Goal: Task Accomplishment & Management: Manage account settings

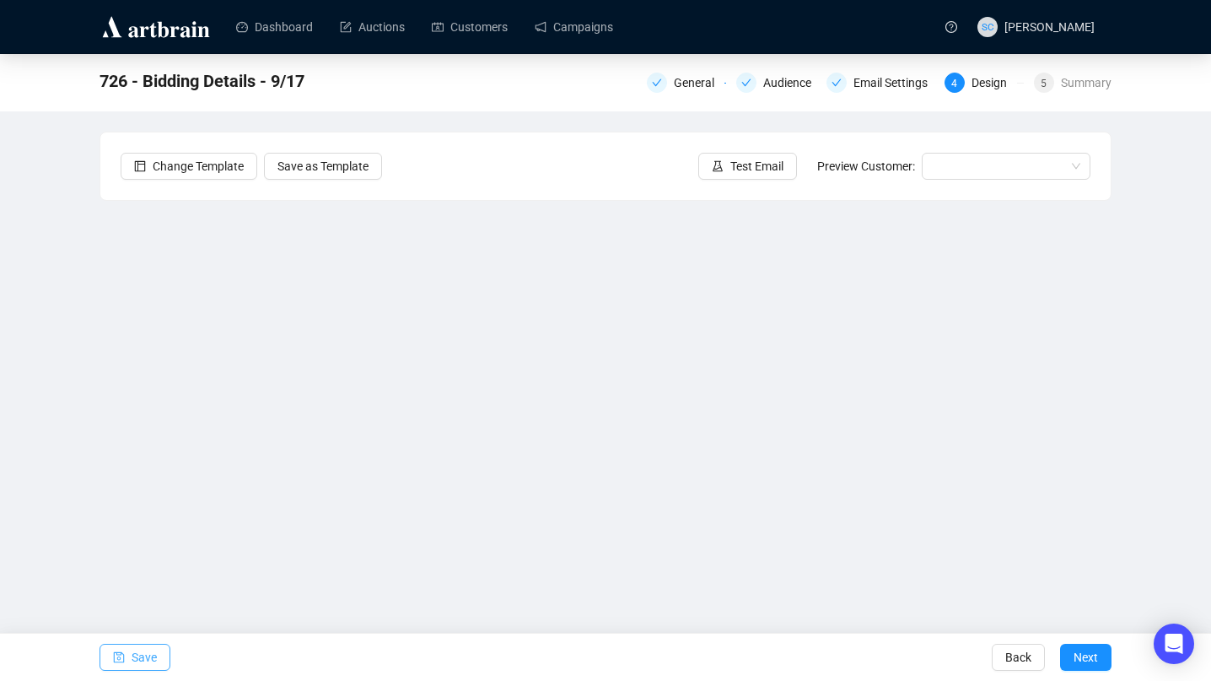
click at [148, 661] on span "Save" at bounding box center [144, 656] width 25 height 47
click at [595, 14] on link "Campaigns" at bounding box center [574, 27] width 78 height 44
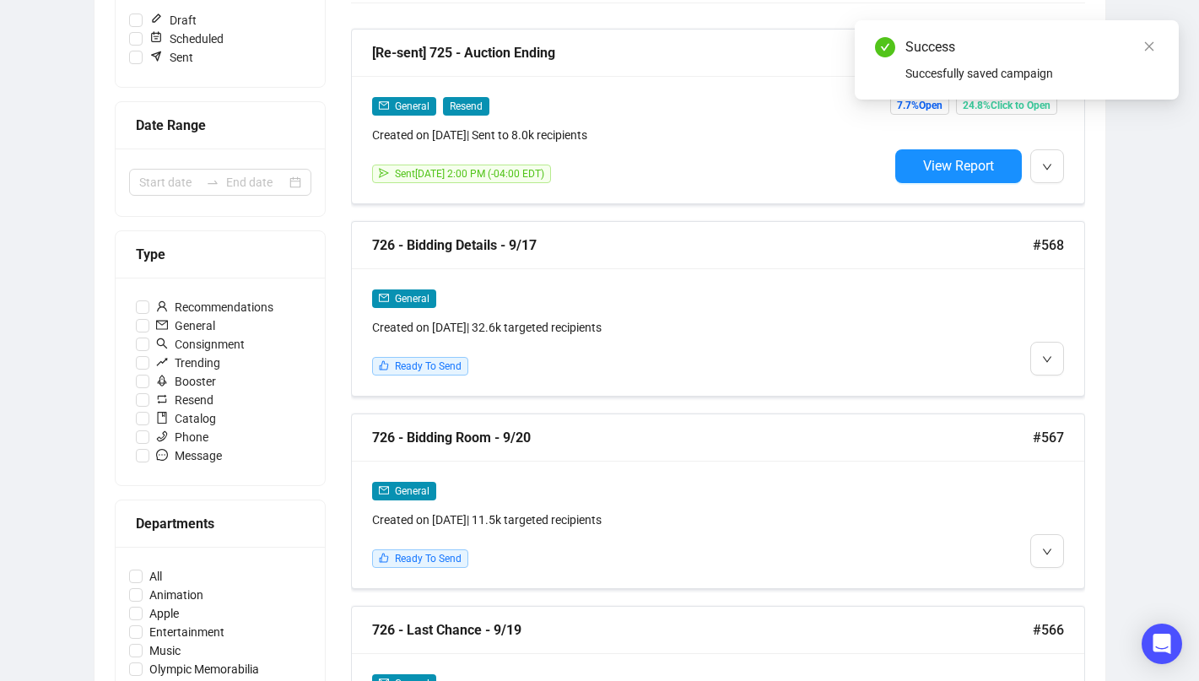
scroll to position [702, 0]
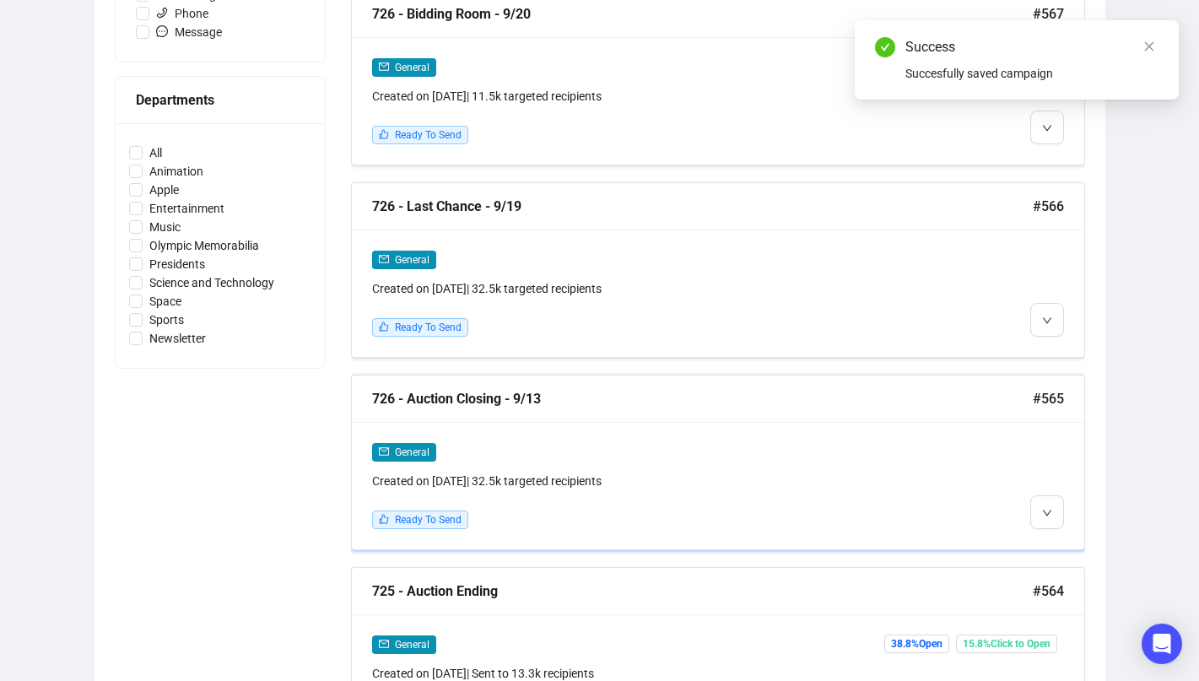
click at [601, 439] on div "General Created on [DATE] | 32.5k targeted recipients Ready To Send" at bounding box center [718, 485] width 732 height 127
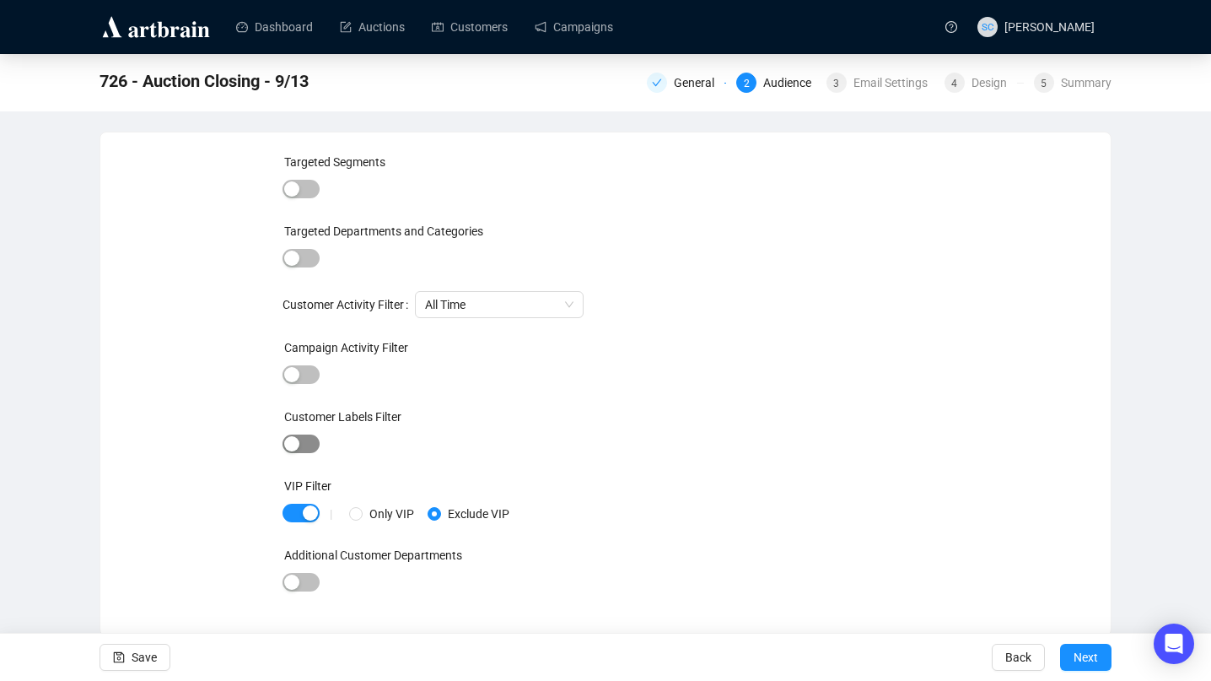
click at [295, 434] on span "button" at bounding box center [301, 443] width 37 height 19
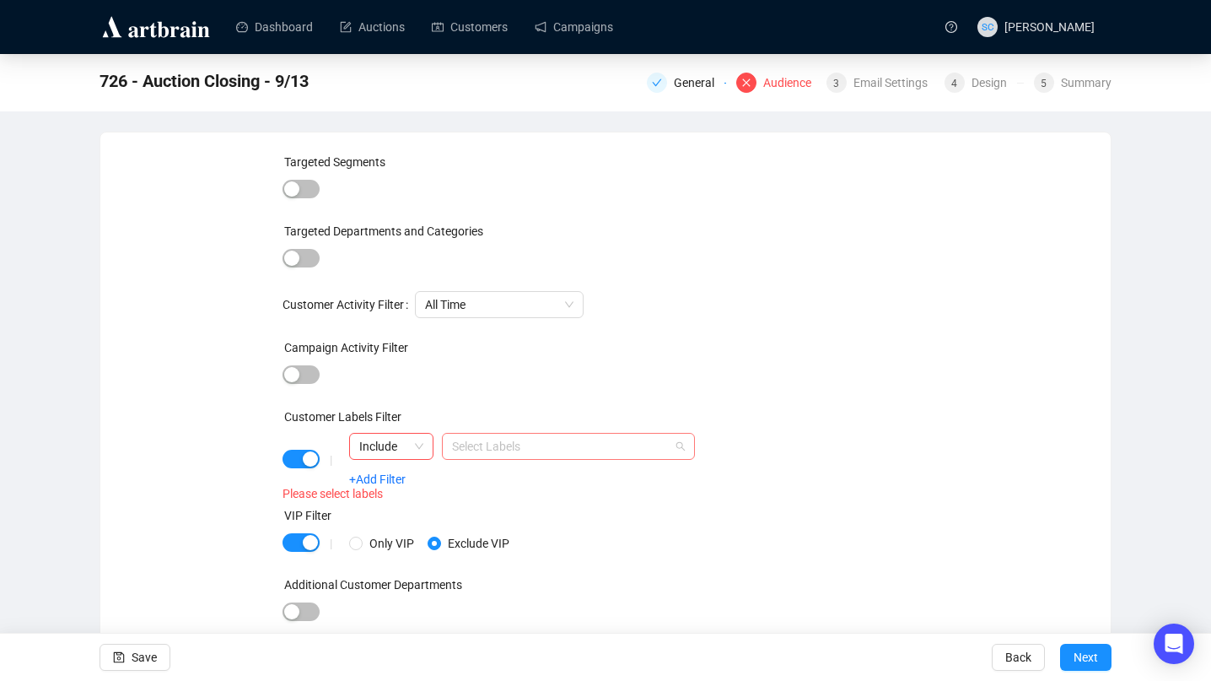
click at [490, 434] on div "Select Labels" at bounding box center [568, 446] width 253 height 27
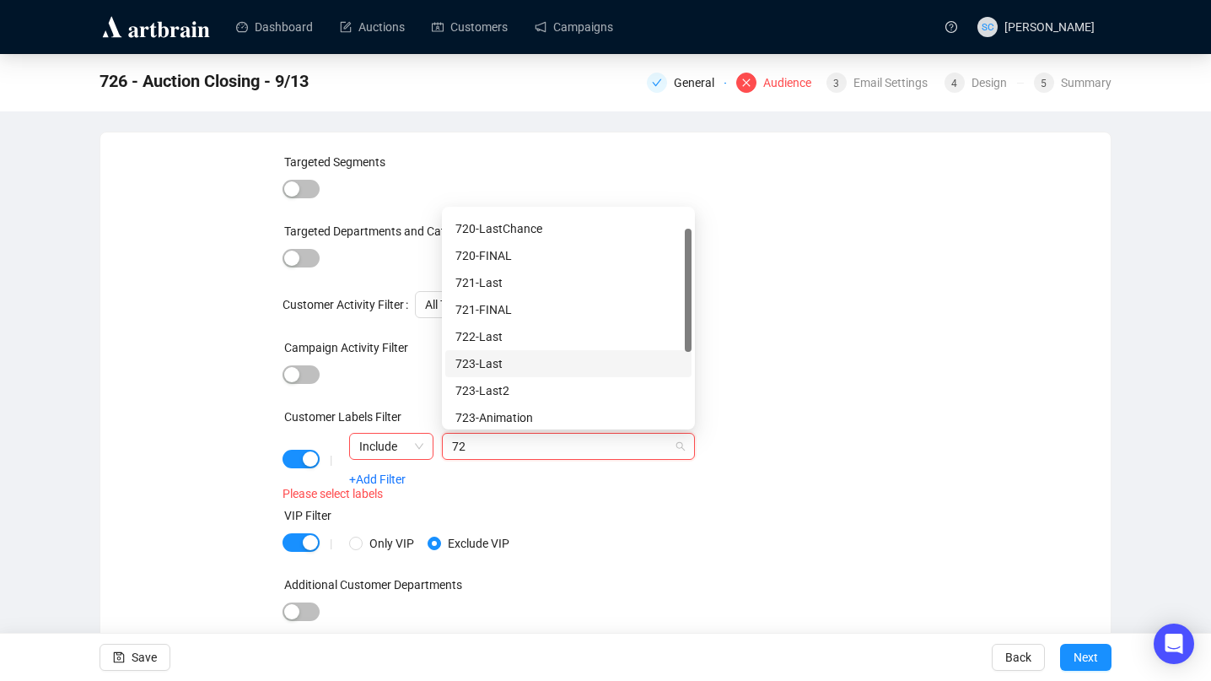
scroll to position [33, 0]
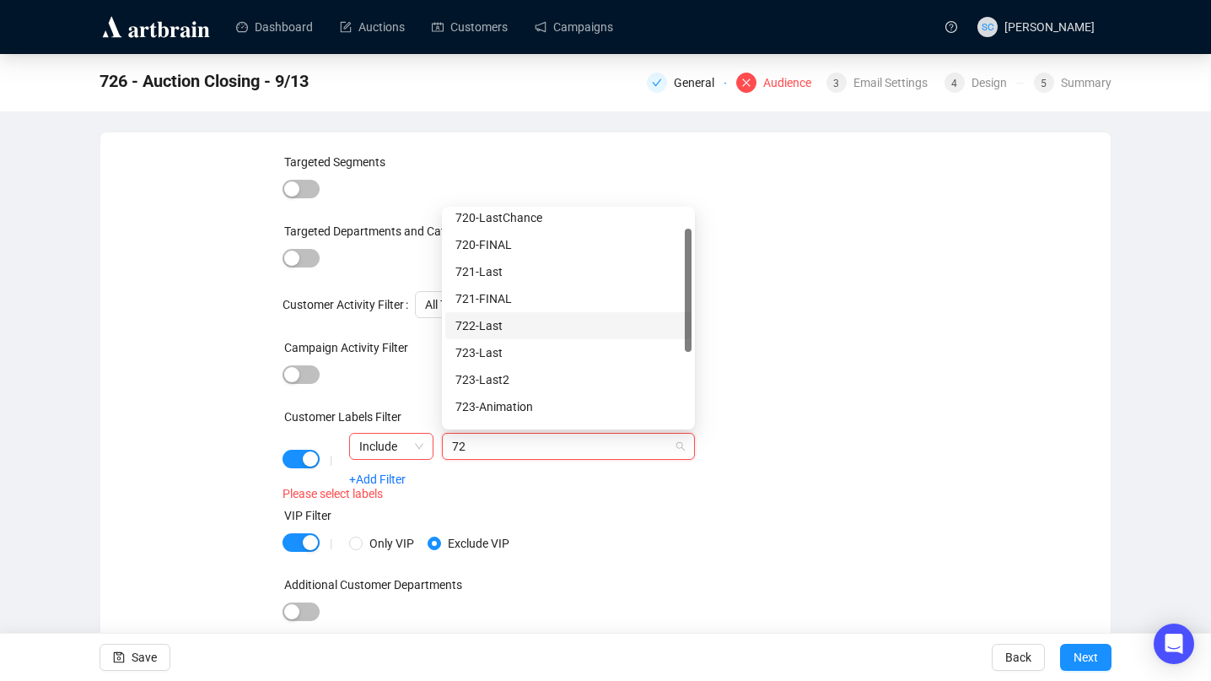
type input "726"
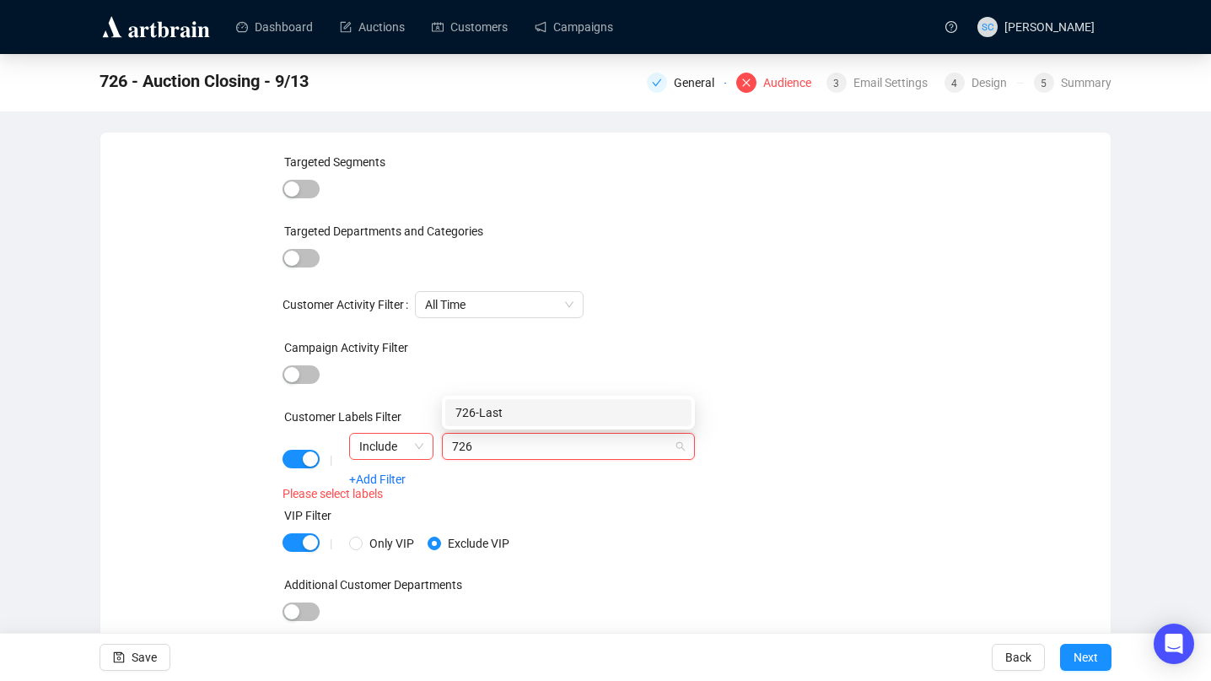
scroll to position [0, 0]
click at [485, 410] on div "726-Last" at bounding box center [568, 412] width 226 height 19
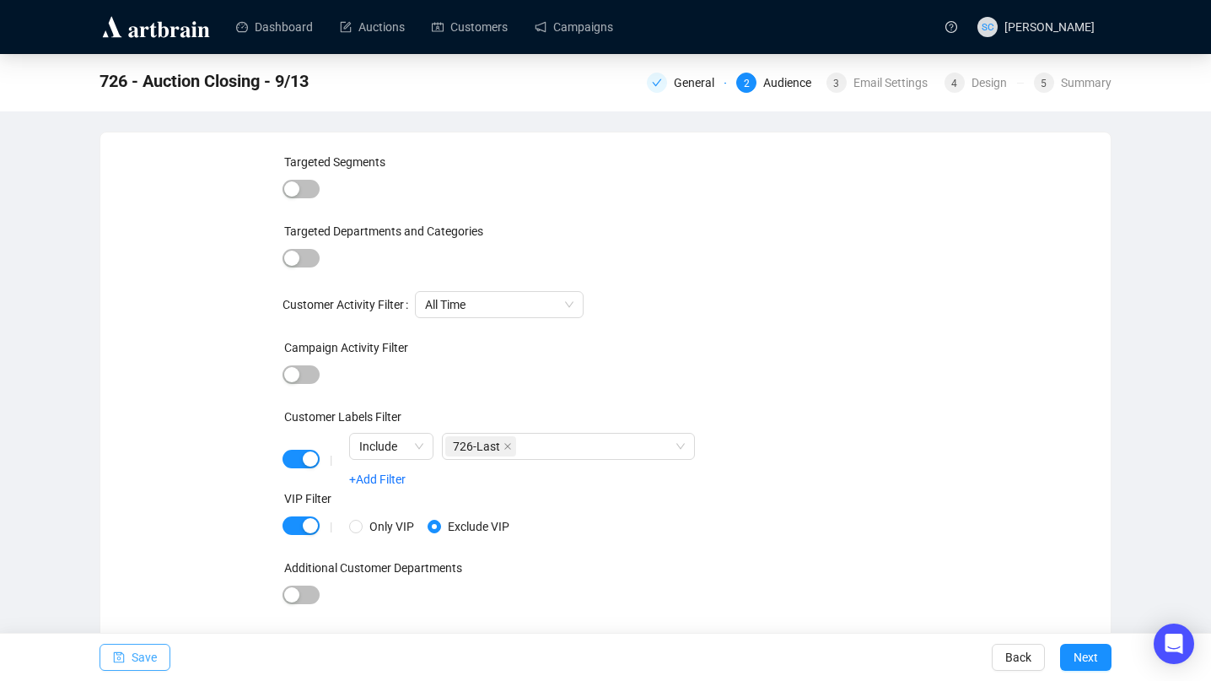
click at [113, 653] on icon "save" at bounding box center [119, 657] width 12 height 12
click at [846, 84] on div "3 Email Settings" at bounding box center [881, 83] width 108 height 20
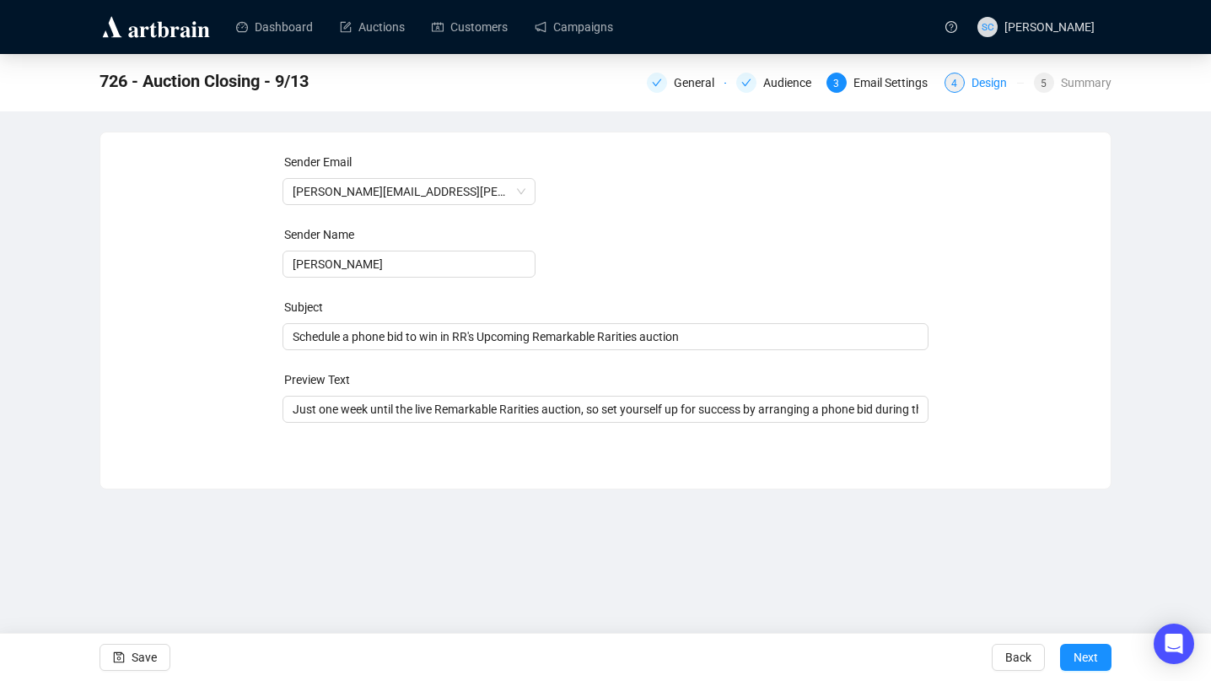
click at [959, 78] on div "4 Design" at bounding box center [984, 83] width 79 height 20
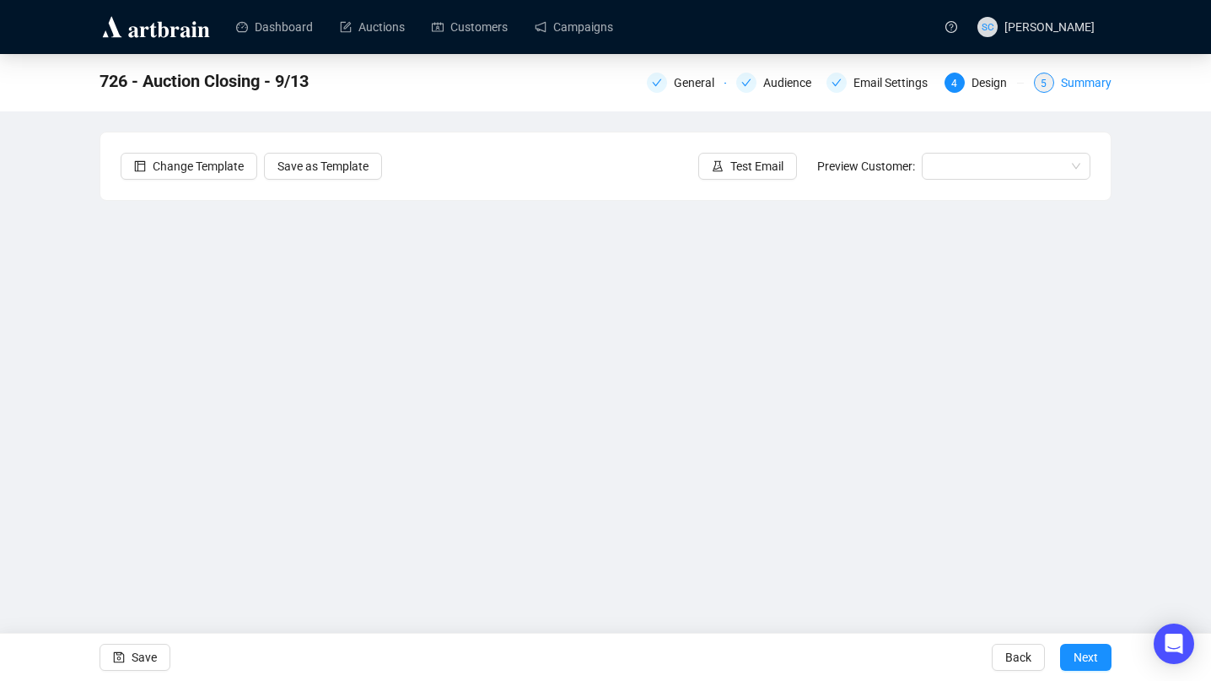
click at [1077, 76] on div "Summary" at bounding box center [1086, 83] width 51 height 20
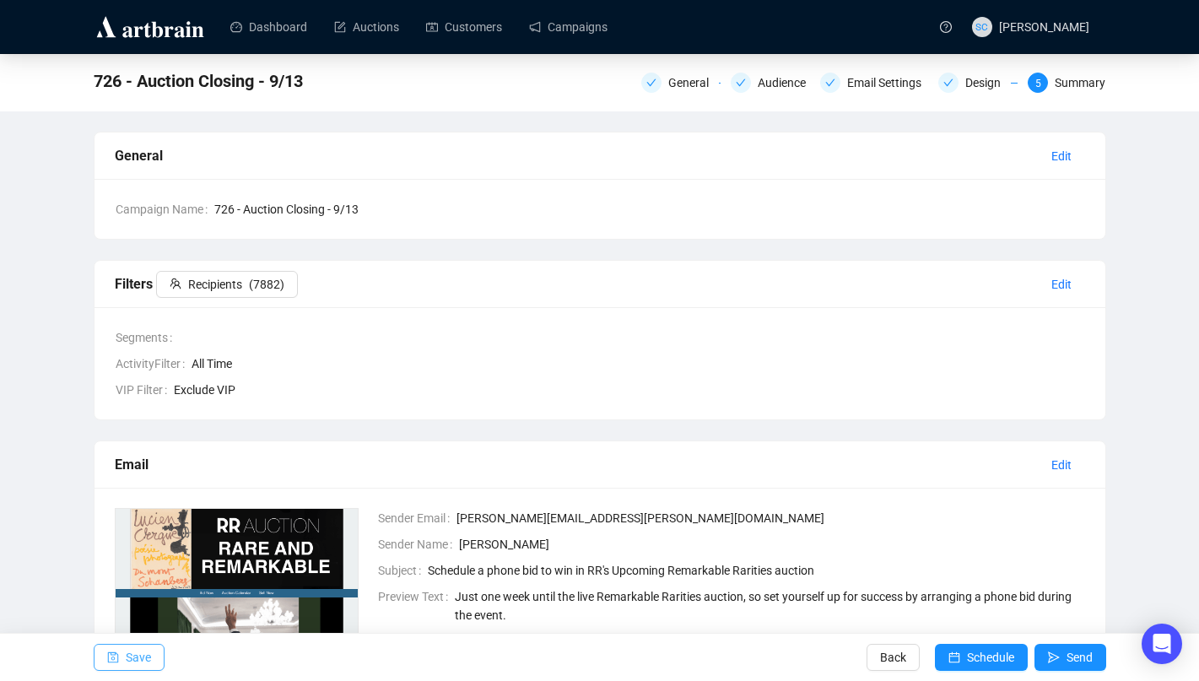
click at [131, 655] on span "Save" at bounding box center [138, 656] width 25 height 47
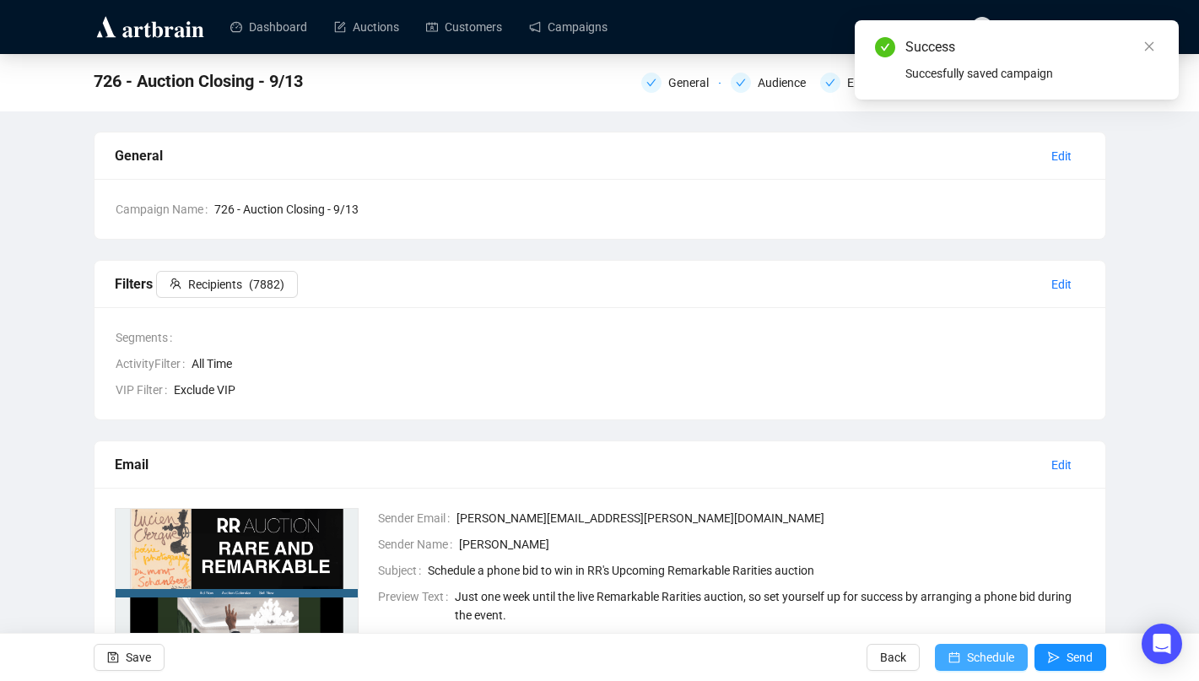
click at [967, 653] on span "Schedule" at bounding box center [990, 656] width 47 height 47
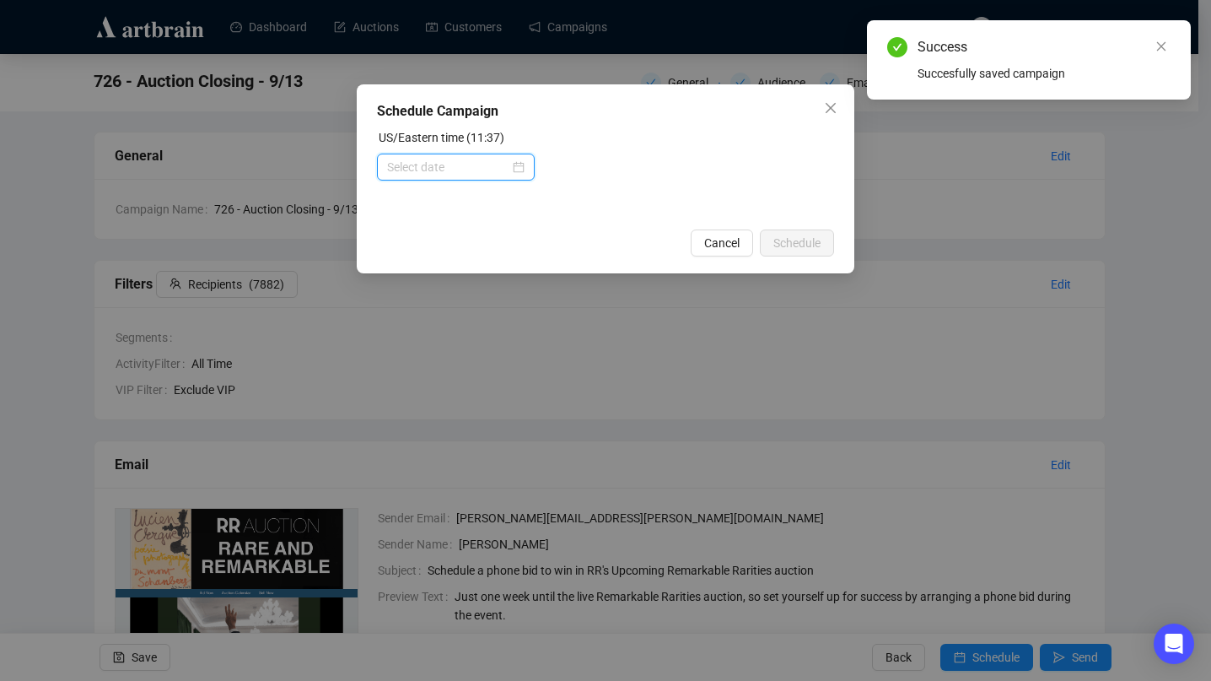
click at [393, 170] on input at bounding box center [448, 167] width 122 height 19
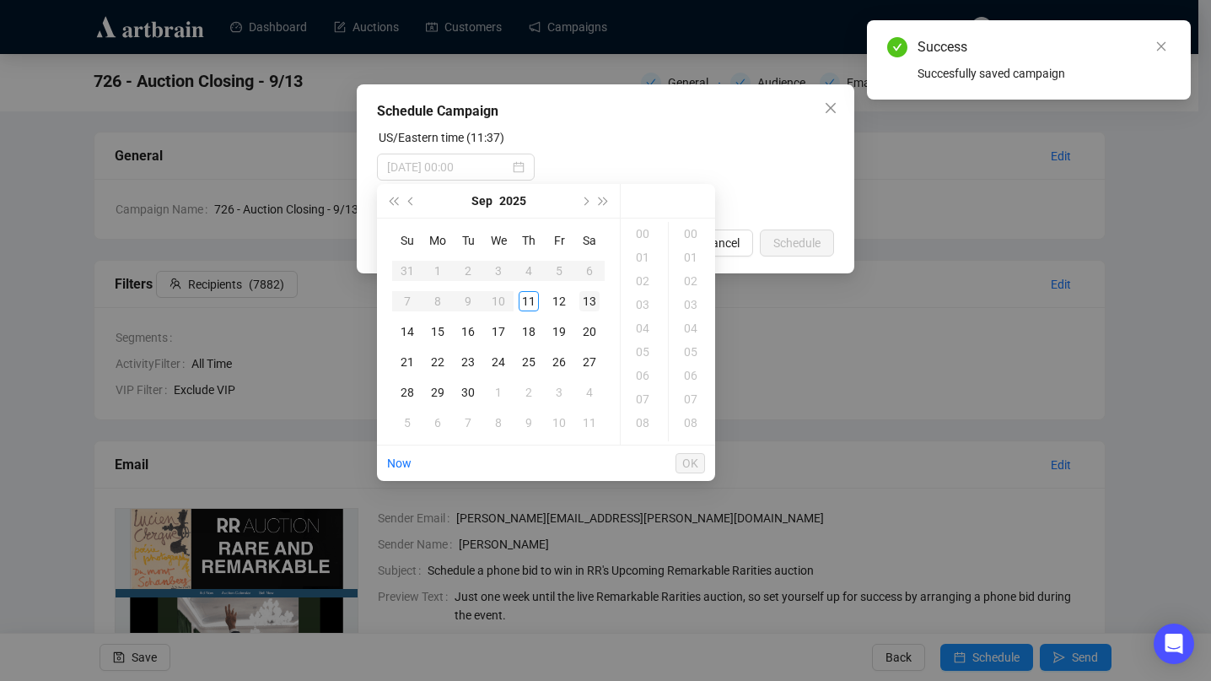
click at [594, 303] on div "13" at bounding box center [589, 301] width 20 height 20
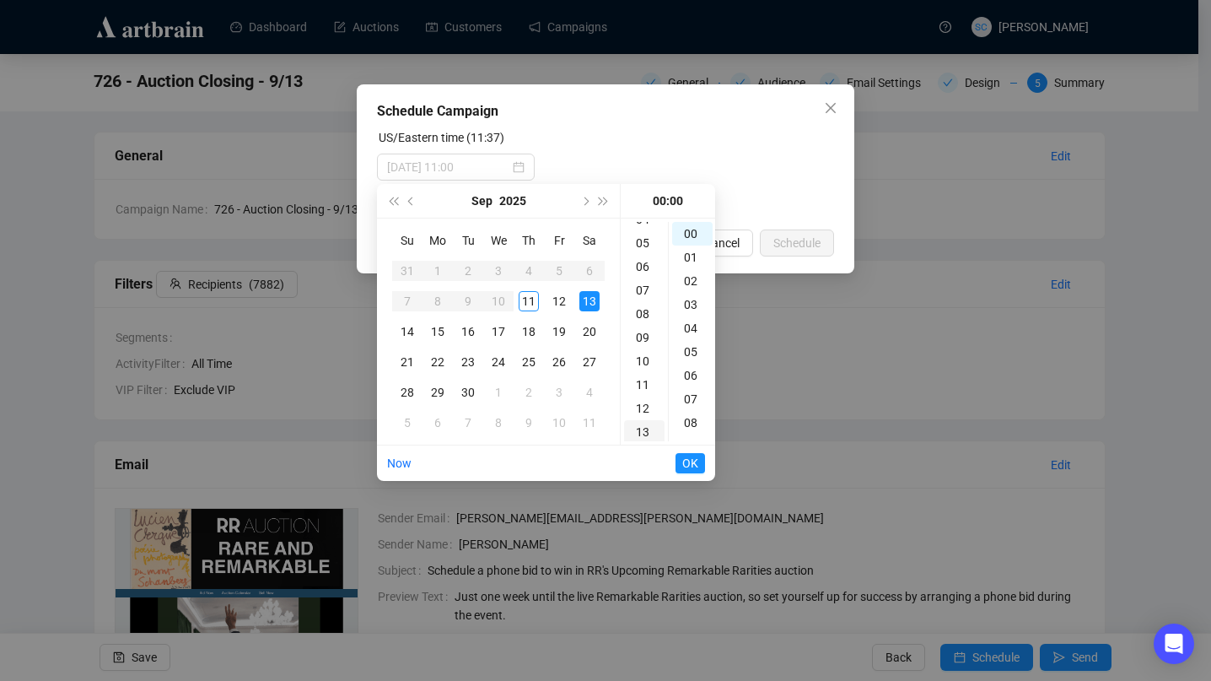
scroll to position [131, 0]
click at [650, 430] on div "14" at bounding box center [644, 434] width 40 height 24
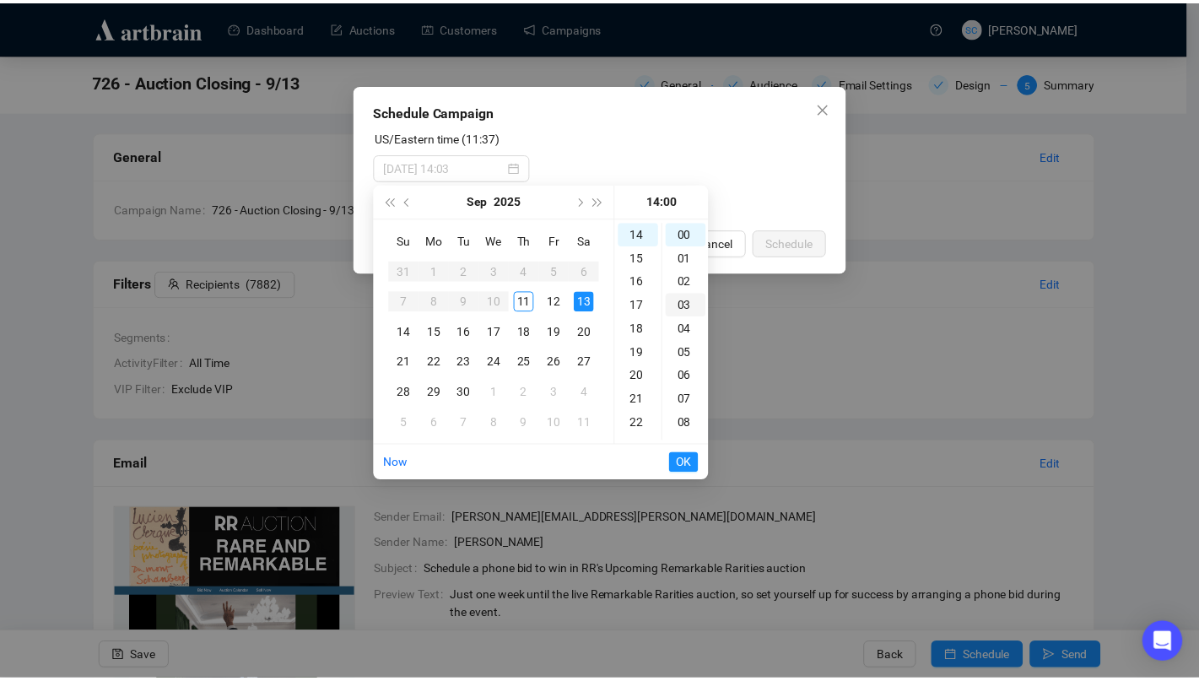
scroll to position [331, 0]
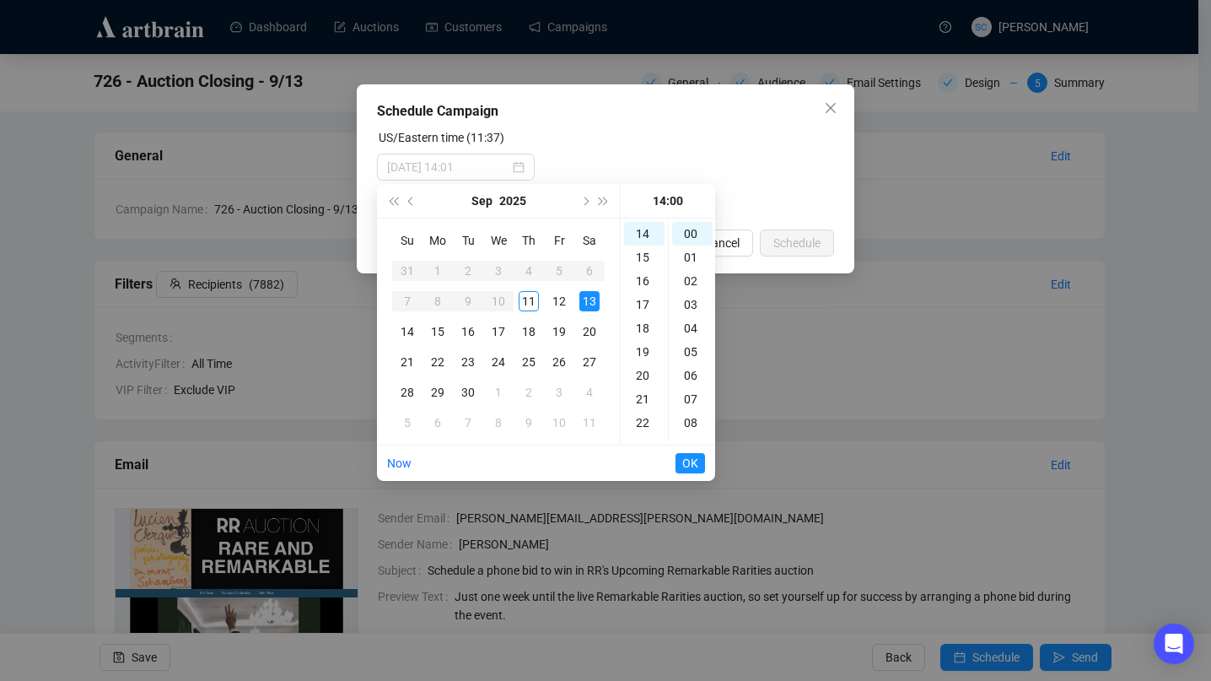
type input "[DATE] 14:00"
click at [696, 462] on span "OK" at bounding box center [690, 463] width 16 height 32
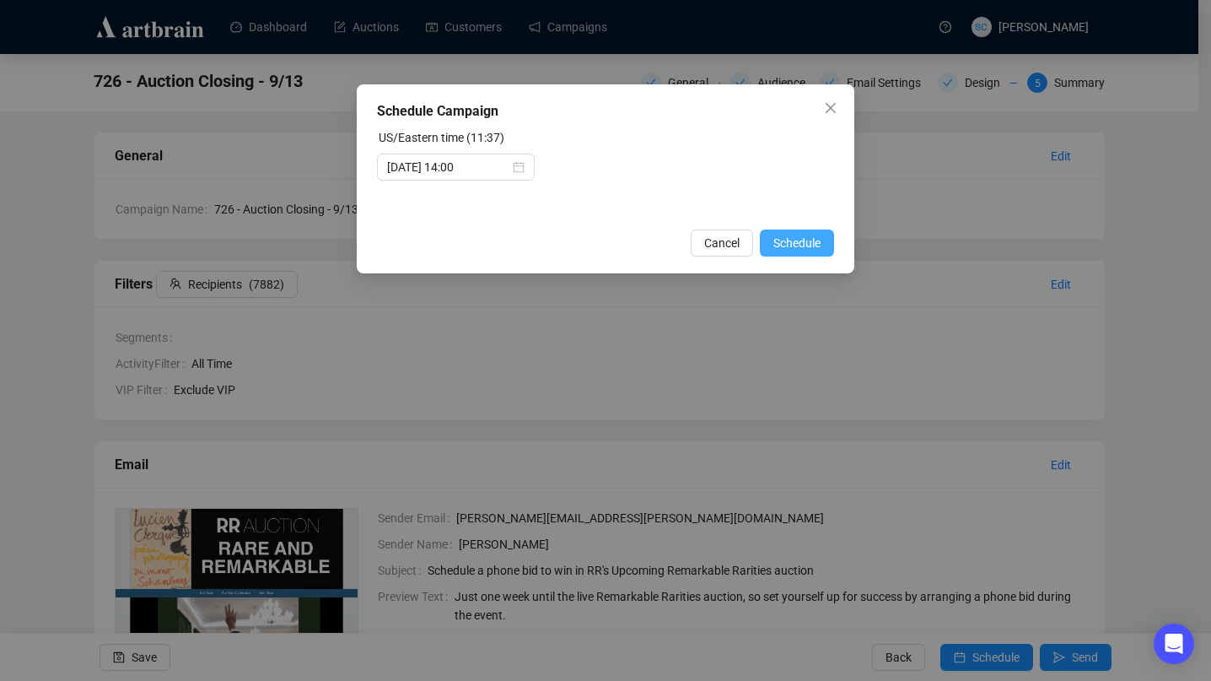
click at [806, 240] on span "Schedule" at bounding box center [796, 243] width 47 height 19
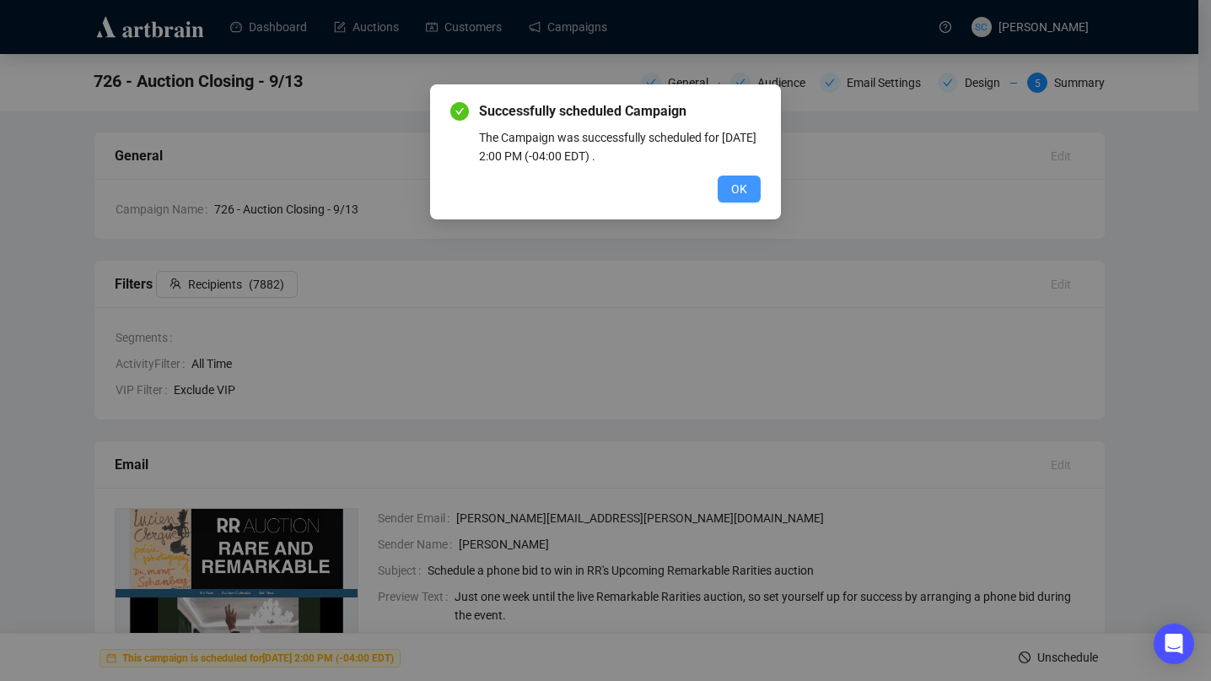
click at [745, 186] on span "OK" at bounding box center [739, 189] width 16 height 19
